Goal: Entertainment & Leisure: Consume media (video, audio)

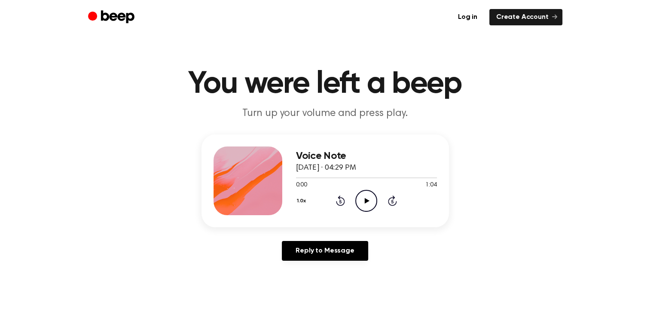
click at [366, 202] on icon "Play Audio" at bounding box center [366, 201] width 22 height 22
click at [327, 176] on div at bounding box center [366, 177] width 141 height 7
click at [364, 200] on icon "Play Audio" at bounding box center [366, 201] width 22 height 22
click at [364, 178] on div at bounding box center [366, 177] width 141 height 7
click at [349, 178] on div at bounding box center [366, 177] width 141 height 7
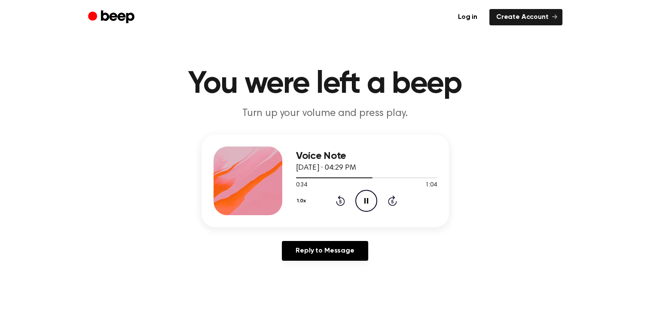
click at [371, 202] on icon "Pause Audio" at bounding box center [366, 201] width 22 height 22
click at [343, 177] on div at bounding box center [334, 177] width 77 height 1
click at [362, 194] on icon "Play Audio" at bounding box center [366, 201] width 22 height 22
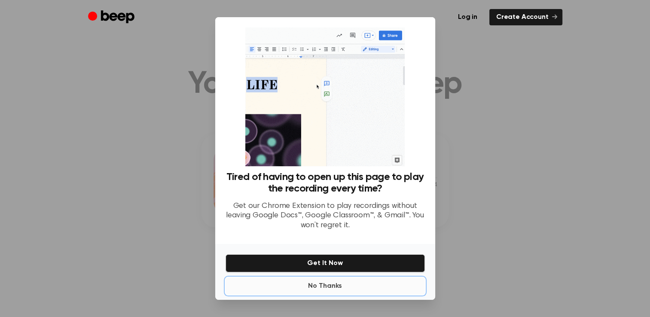
click at [323, 284] on button "No Thanks" at bounding box center [324, 285] width 199 height 17
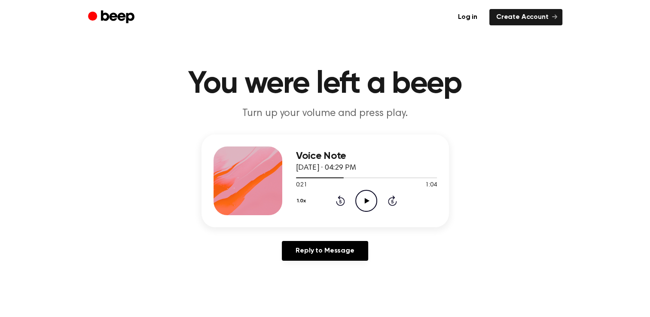
click at [365, 199] on icon at bounding box center [367, 201] width 5 height 6
click at [366, 200] on icon "Pause Audio" at bounding box center [366, 201] width 22 height 22
click at [346, 177] on div at bounding box center [334, 177] width 76 height 1
click at [371, 204] on icon "Play Audio" at bounding box center [366, 201] width 22 height 22
click at [367, 191] on icon "Pause Audio" at bounding box center [366, 201] width 22 height 22
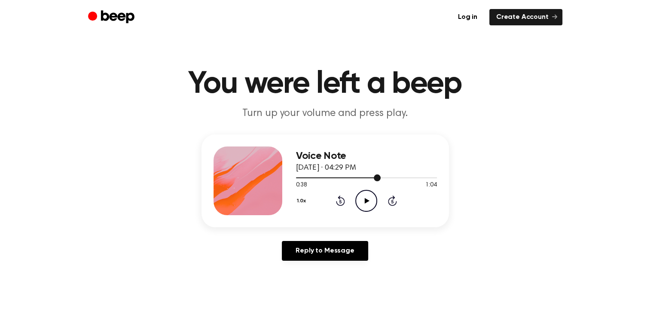
click at [361, 179] on div at bounding box center [366, 177] width 141 height 7
click at [362, 198] on icon "Play Audio" at bounding box center [366, 201] width 22 height 22
click at [349, 176] on div at bounding box center [366, 177] width 141 height 7
click at [368, 201] on icon at bounding box center [366, 201] width 4 height 6
click at [365, 202] on icon at bounding box center [367, 201] width 5 height 6
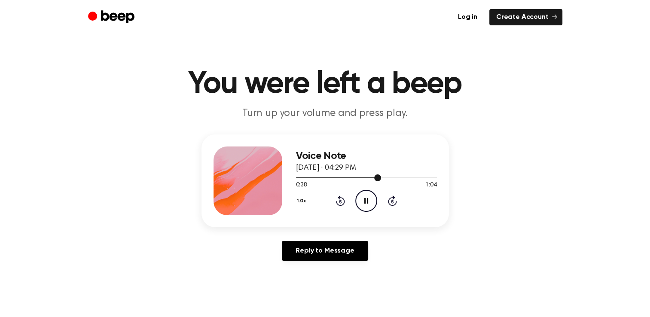
click at [347, 177] on div at bounding box center [338, 177] width 85 height 1
click at [364, 200] on icon "Pause Audio" at bounding box center [366, 201] width 22 height 22
click at [368, 201] on icon at bounding box center [367, 201] width 5 height 6
click at [368, 204] on icon "Pause Audio" at bounding box center [366, 201] width 22 height 22
click at [359, 178] on div at bounding box center [366, 177] width 141 height 7
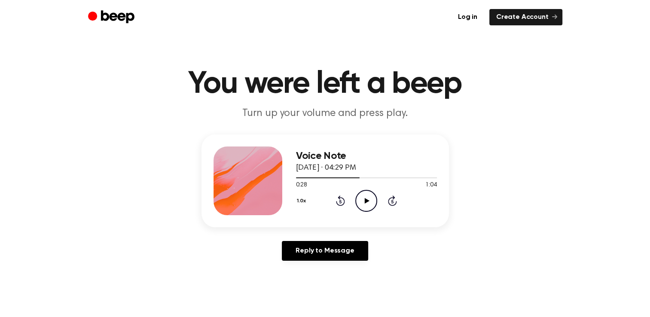
click at [369, 203] on icon "Play Audio" at bounding box center [366, 201] width 22 height 22
click at [325, 177] on div at bounding box center [332, 177] width 73 height 1
click at [372, 198] on icon "Pause Audio" at bounding box center [366, 201] width 22 height 22
click at [365, 204] on icon "Play Audio" at bounding box center [366, 201] width 22 height 22
click at [368, 204] on icon "Pause Audio" at bounding box center [366, 201] width 22 height 22
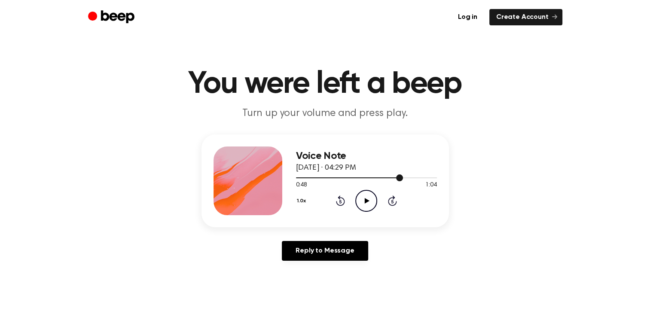
click at [358, 178] on div at bounding box center [366, 177] width 141 height 7
click at [367, 201] on icon at bounding box center [367, 201] width 5 height 6
click at [371, 179] on div at bounding box center [366, 177] width 141 height 7
click at [364, 201] on icon "Pause Audio" at bounding box center [366, 201] width 22 height 22
